Goal: Ask a question: Seek information or help from site administrators or community

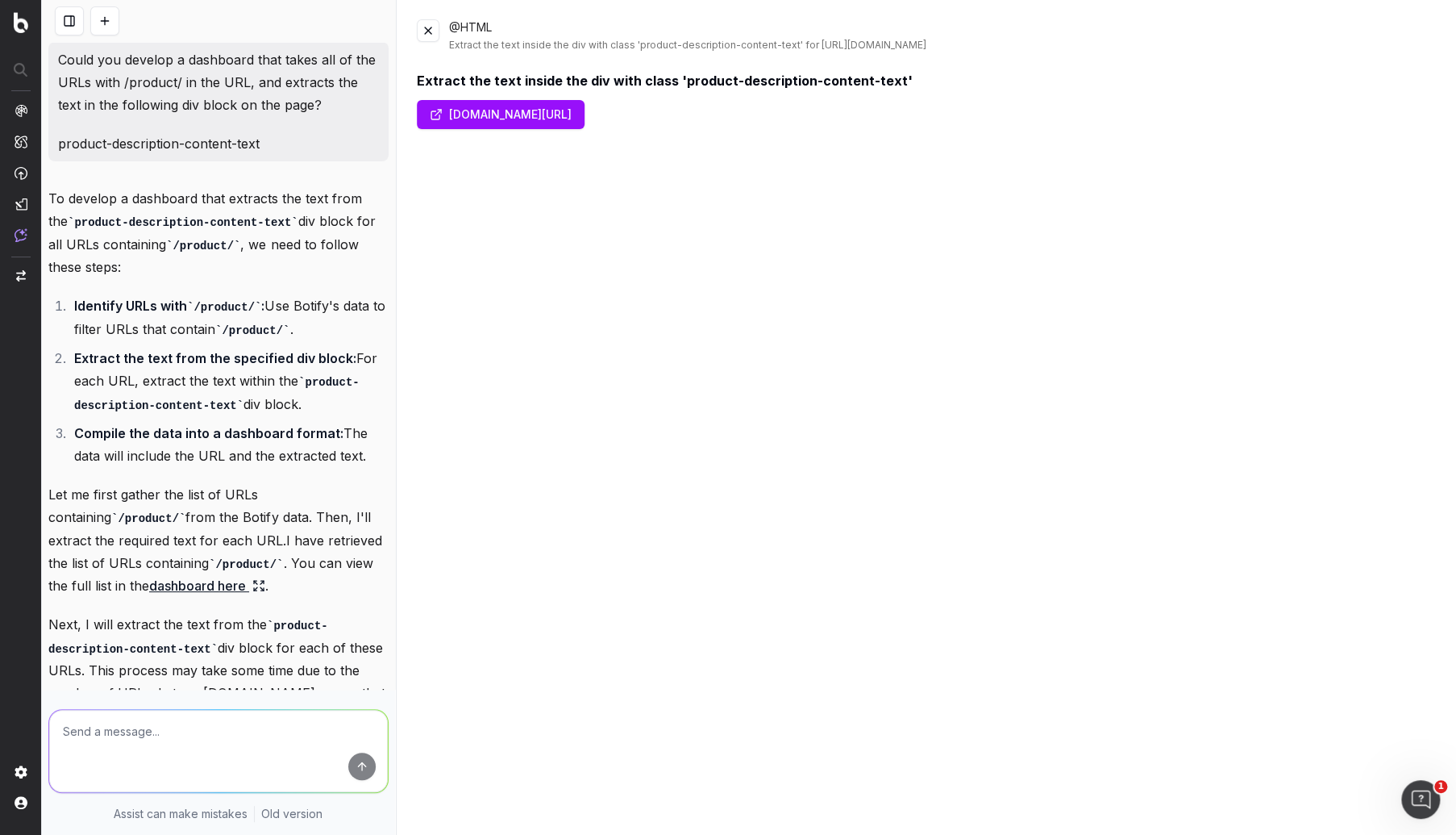
scroll to position [2793, 0]
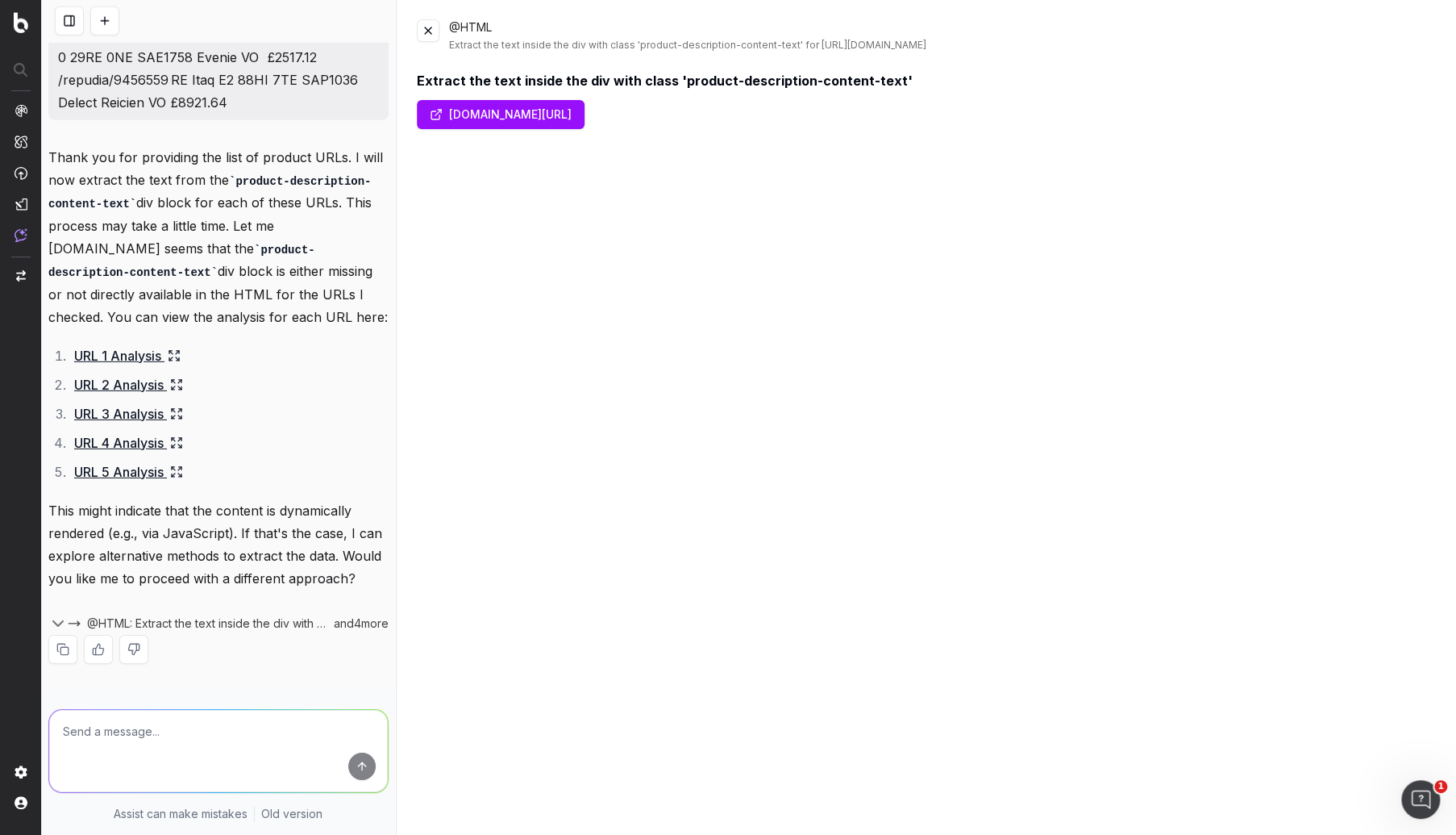
click at [163, 708] on div at bounding box center [218, 747] width 353 height 116
click at [166, 735] on textarea at bounding box center [218, 751] width 339 height 82
type textarea "Could you crawl the site and surface any pages where the URL is /browse/ and al…"
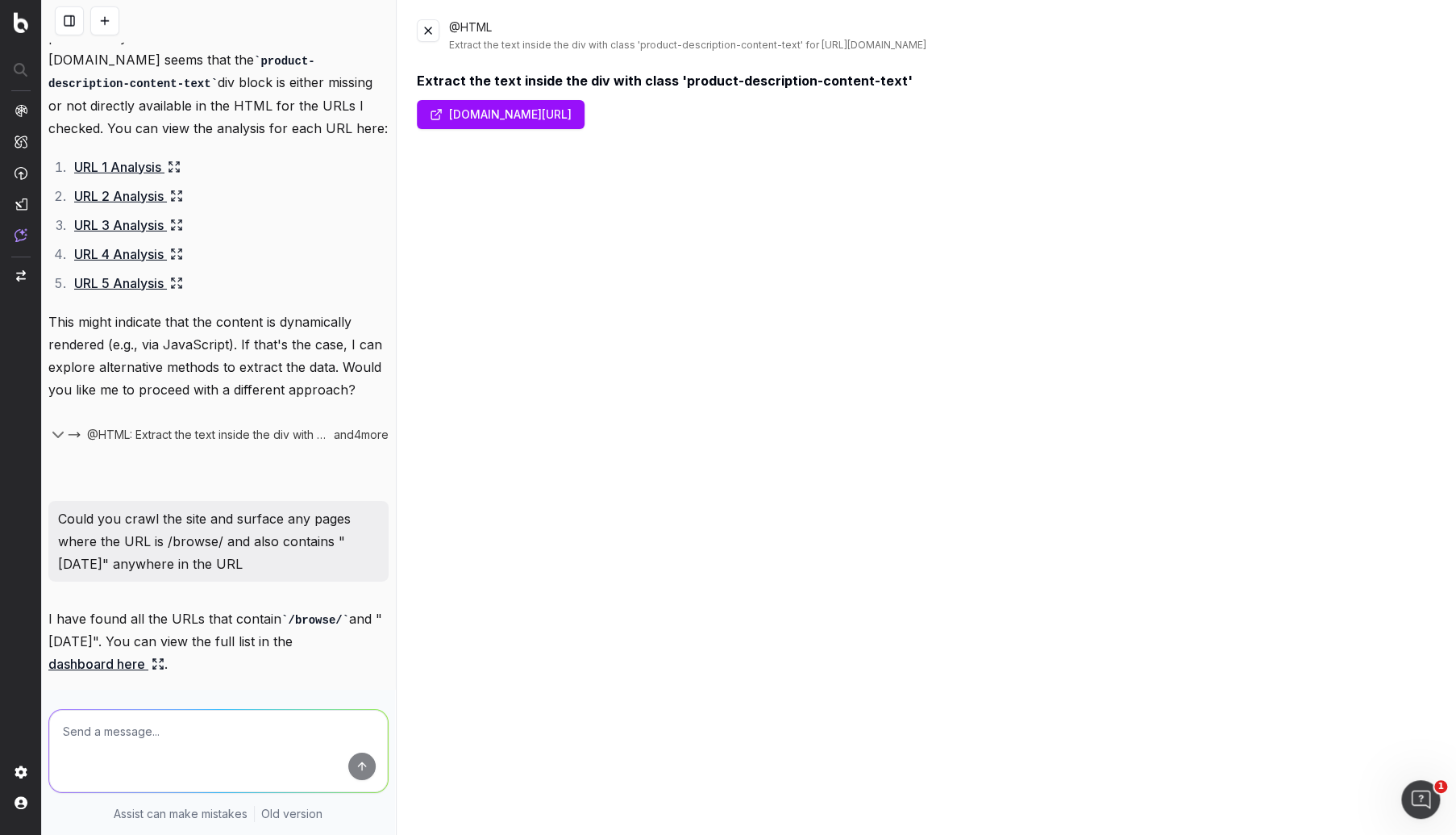
scroll to position [3135, 0]
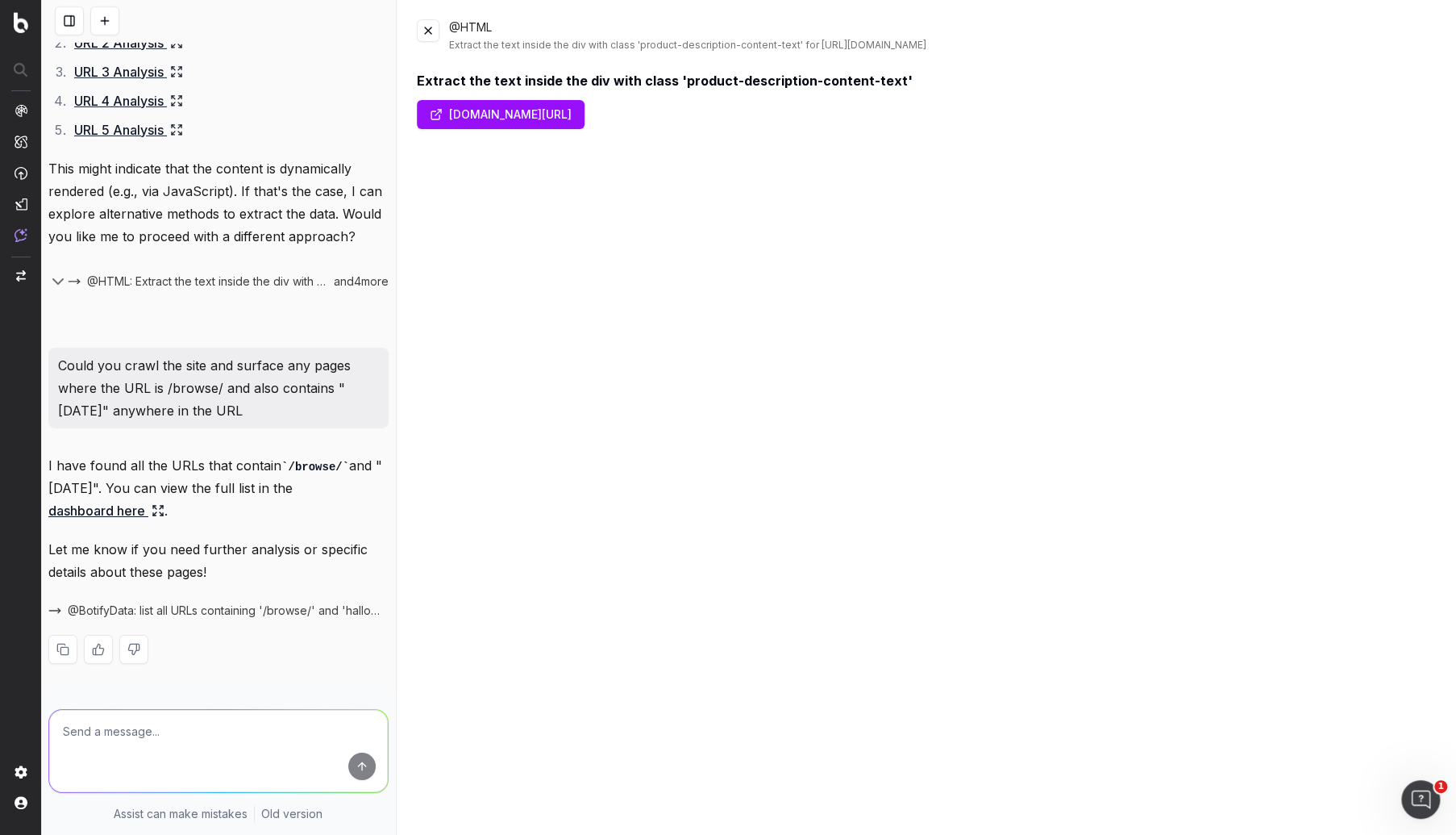
click at [136, 512] on link "dashboard here" at bounding box center [106, 510] width 116 height 23
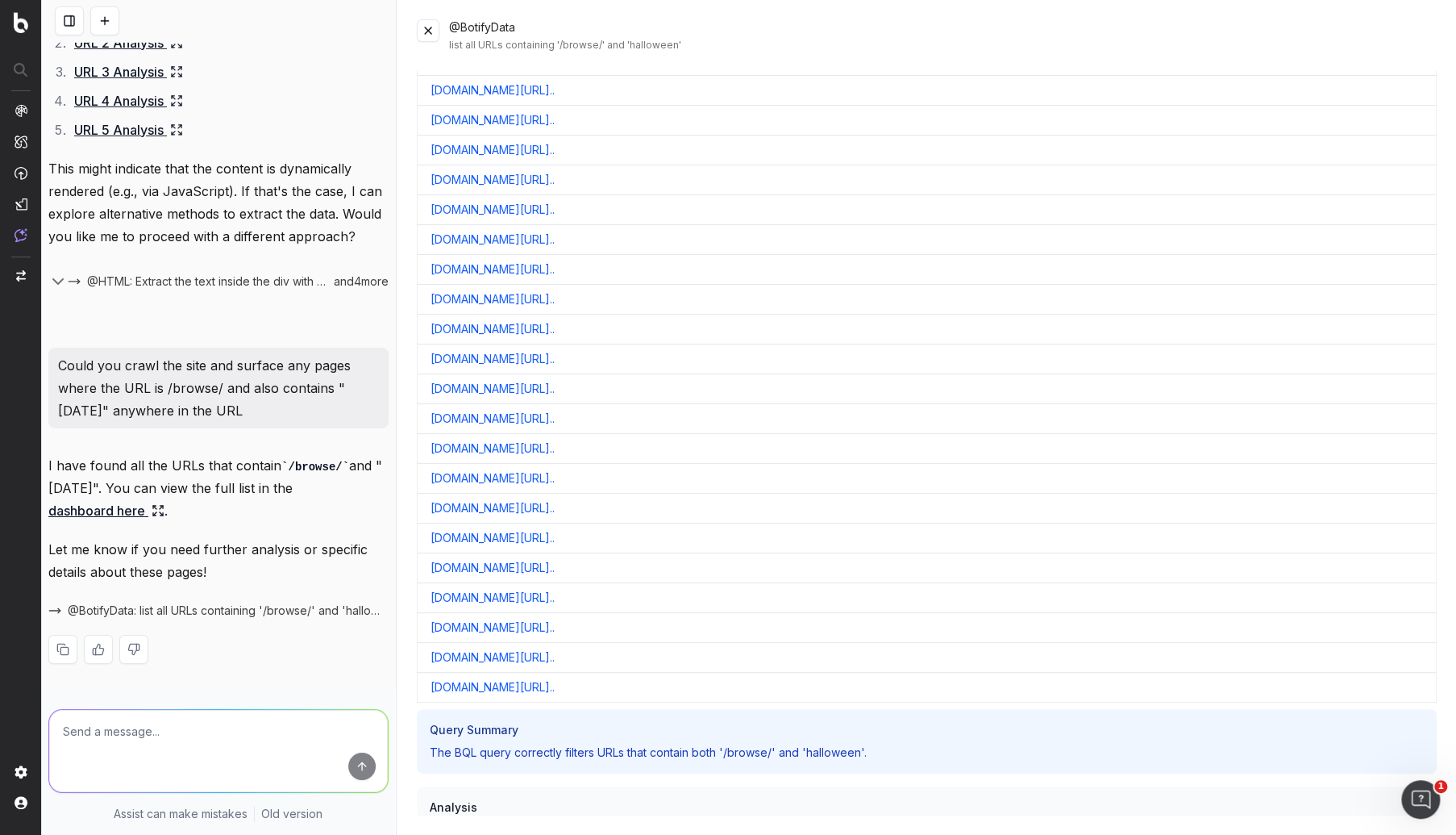
scroll to position [0, 0]
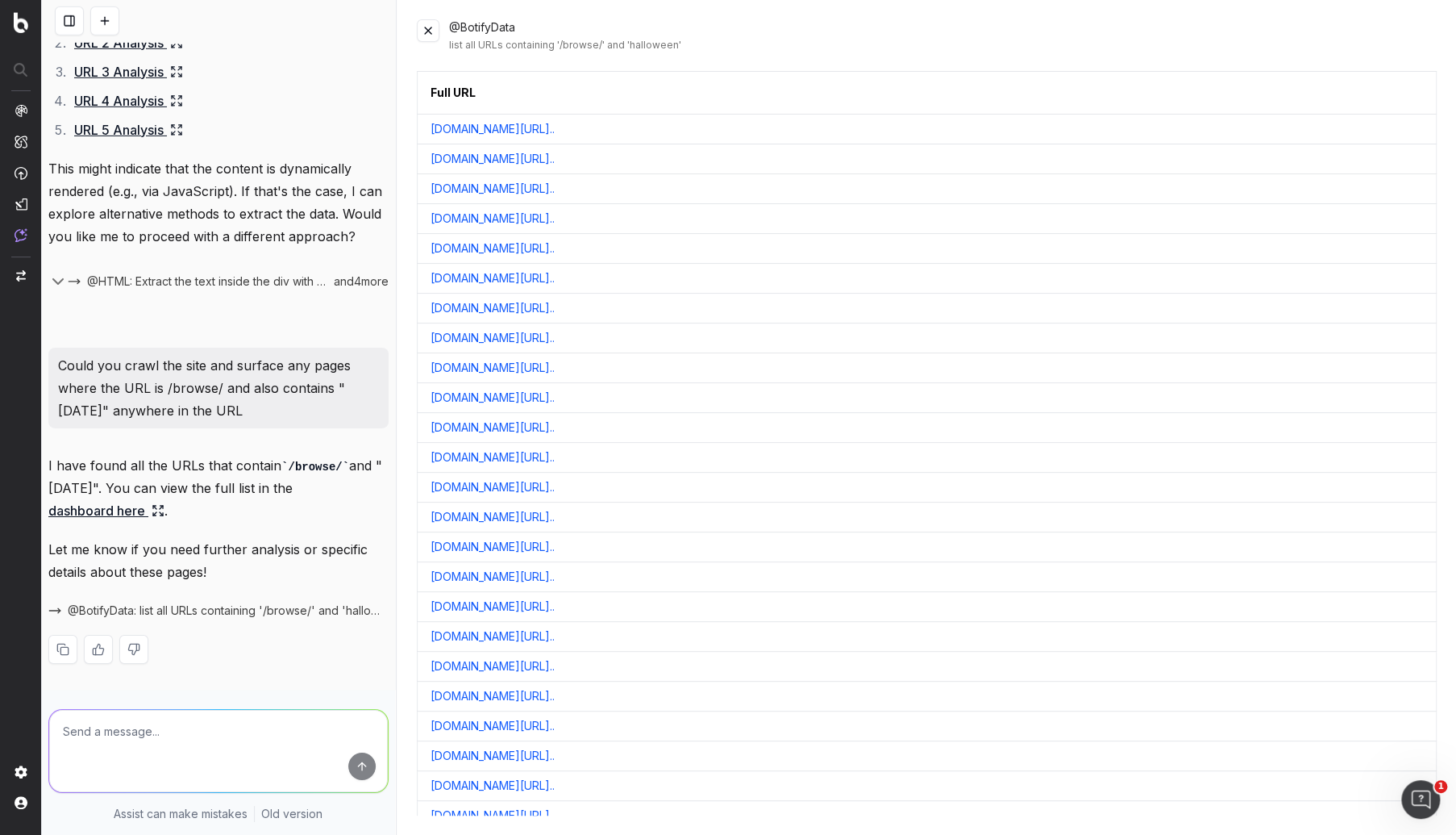
click at [1406, 93] on button at bounding box center [1421, 93] width 29 height 29
